Goal: Task Accomplishment & Management: Manage account settings

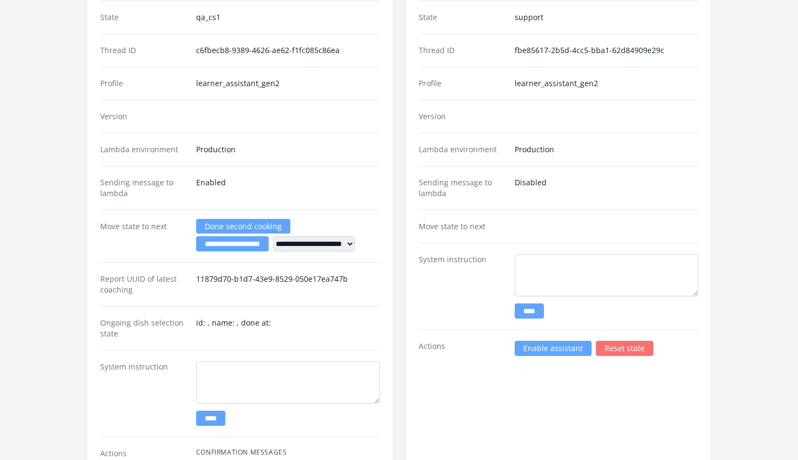
scroll to position [1675, 0]
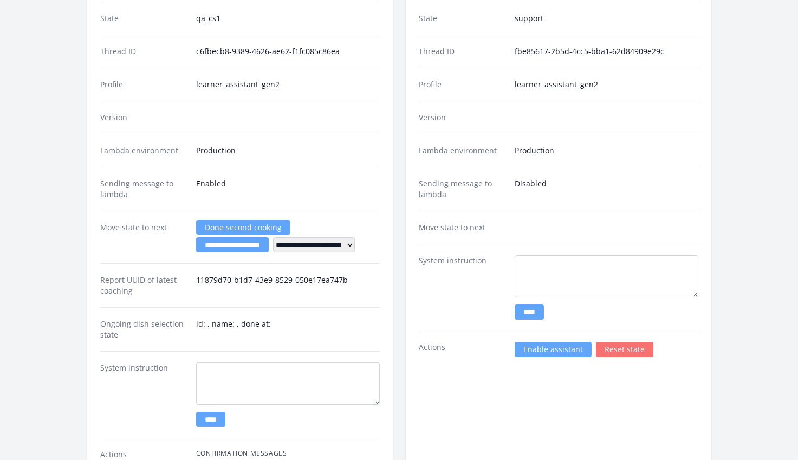
click at [542, 342] on link "Enable assistant" at bounding box center [553, 349] width 77 height 15
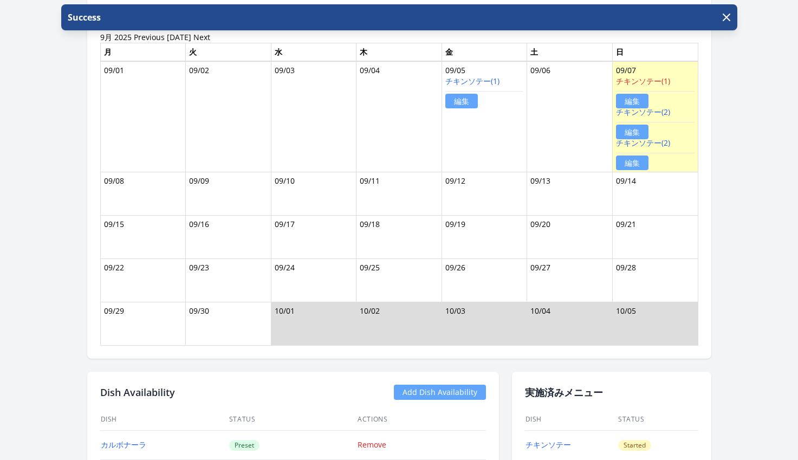
scroll to position [1221, 0]
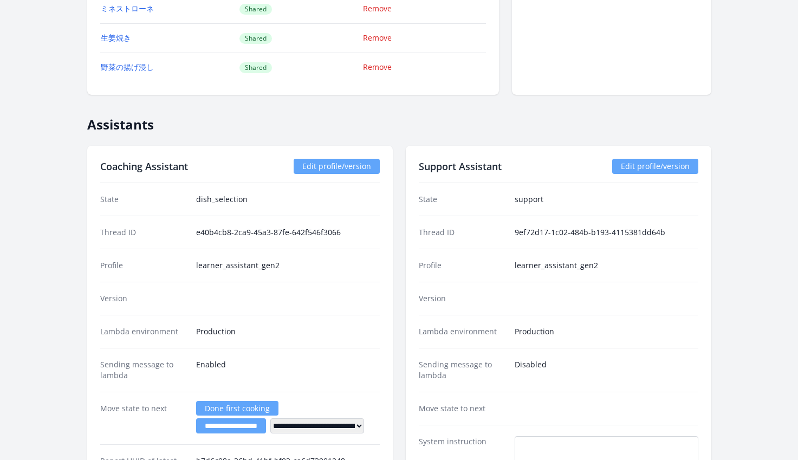
scroll to position [1998, 0]
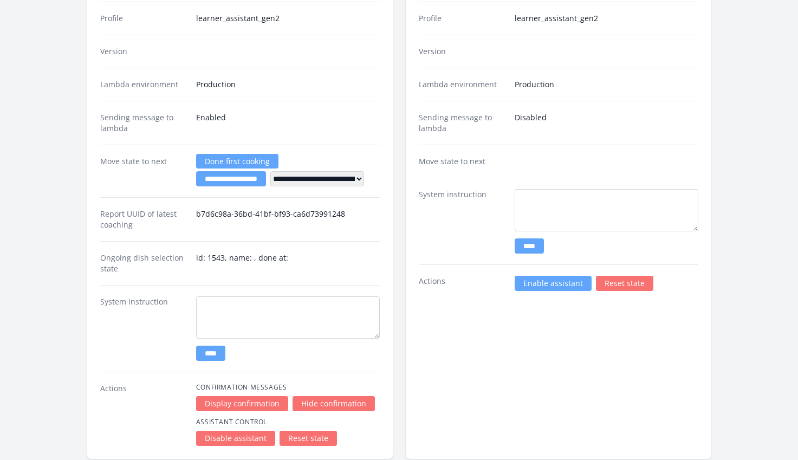
click at [550, 285] on link "Enable assistant" at bounding box center [553, 283] width 77 height 15
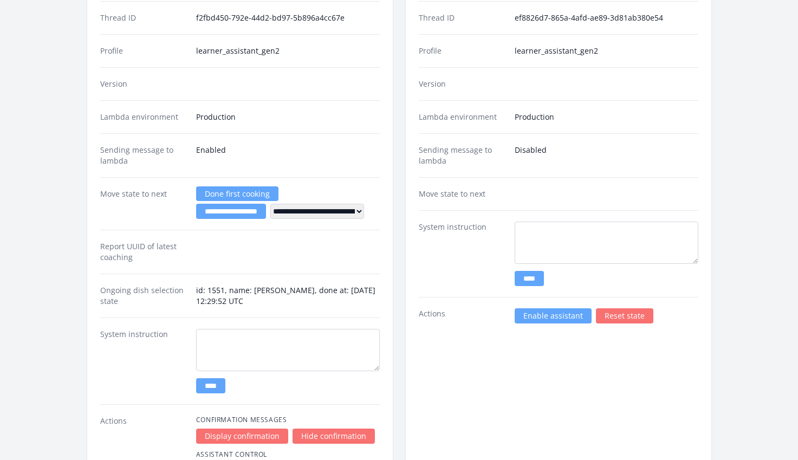
scroll to position [2056, 0]
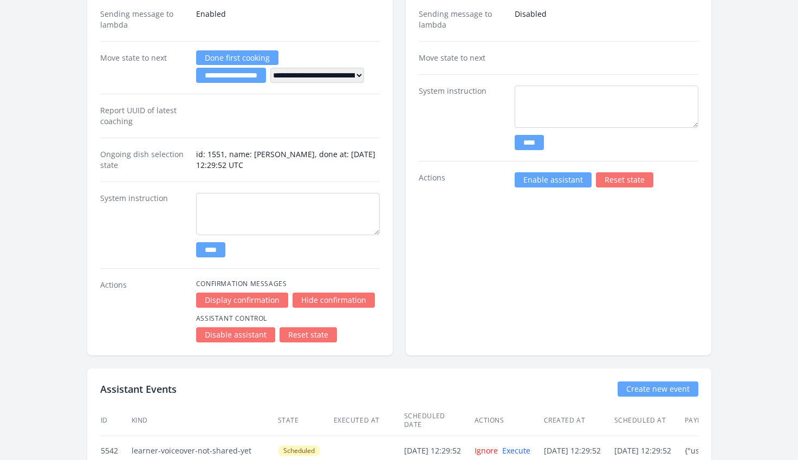
click at [536, 181] on link "Enable assistant" at bounding box center [553, 179] width 77 height 15
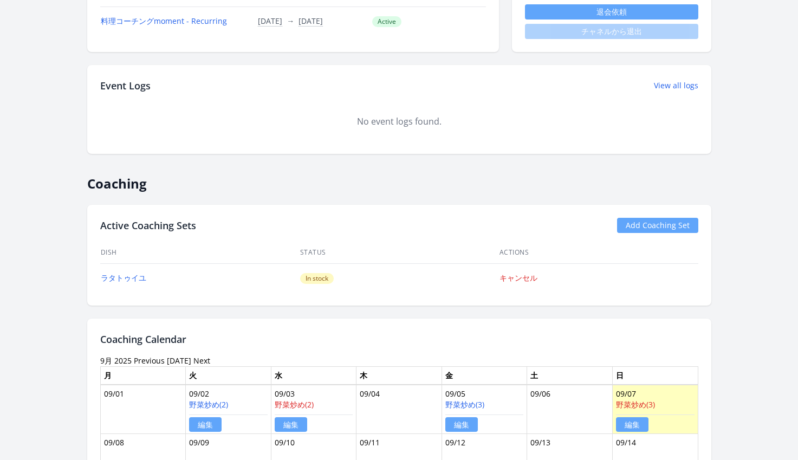
scroll to position [430, 0]
